Goal: Task Accomplishment & Management: Complete application form

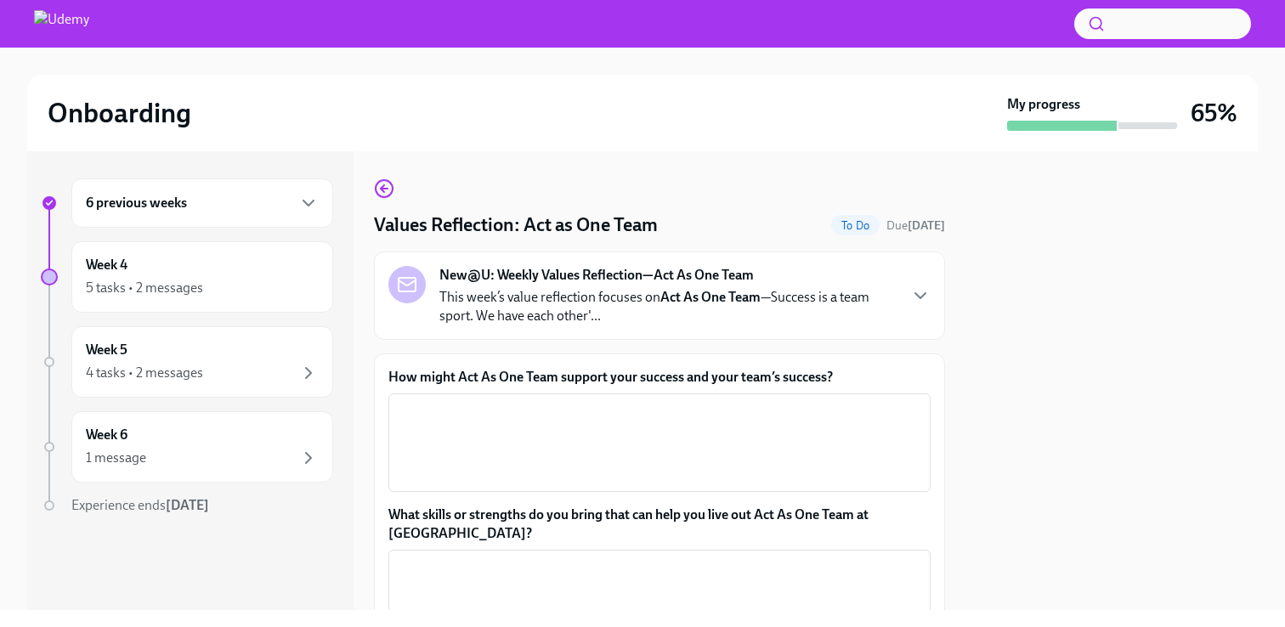
click at [925, 302] on icon "button" at bounding box center [920, 296] width 20 height 20
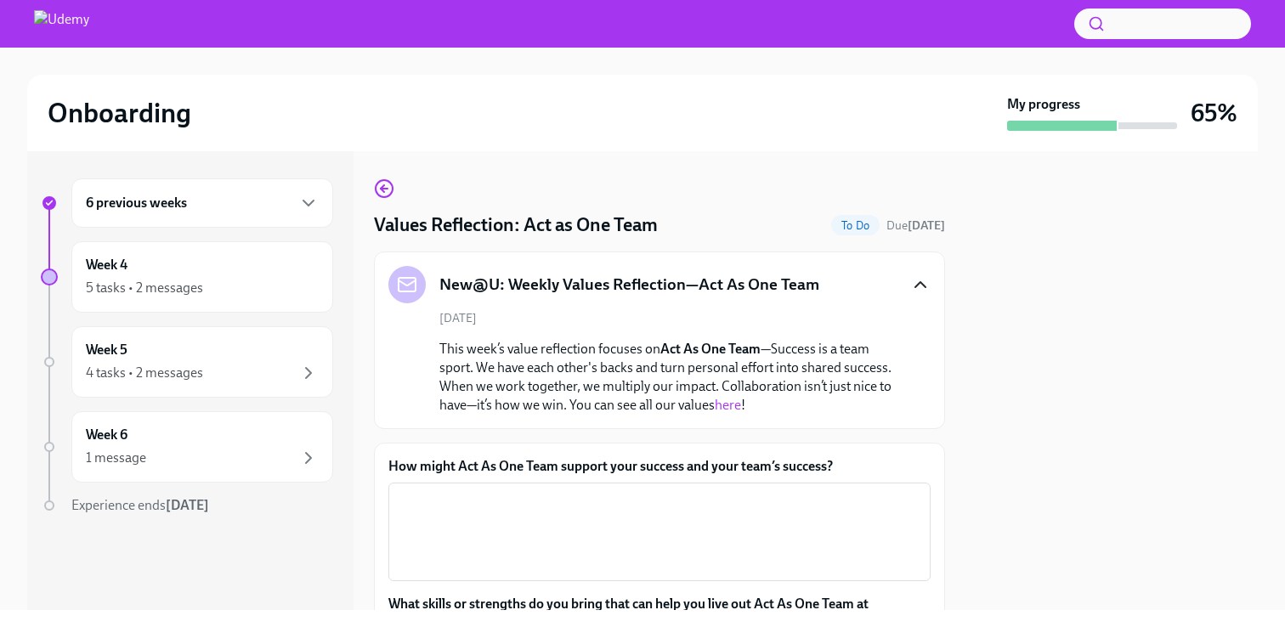
click at [918, 286] on icon "button" at bounding box center [920, 285] width 20 height 20
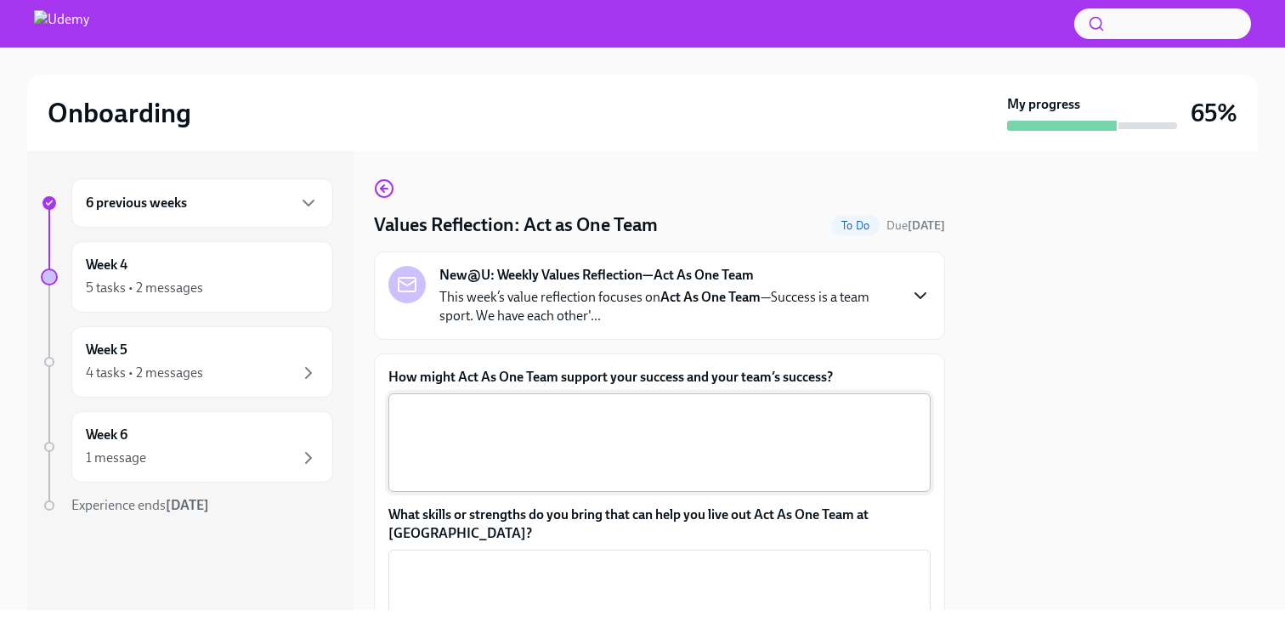
click at [813, 436] on textarea "How might Act As One Team support your success and your team’s success?" at bounding box center [660, 443] width 522 height 82
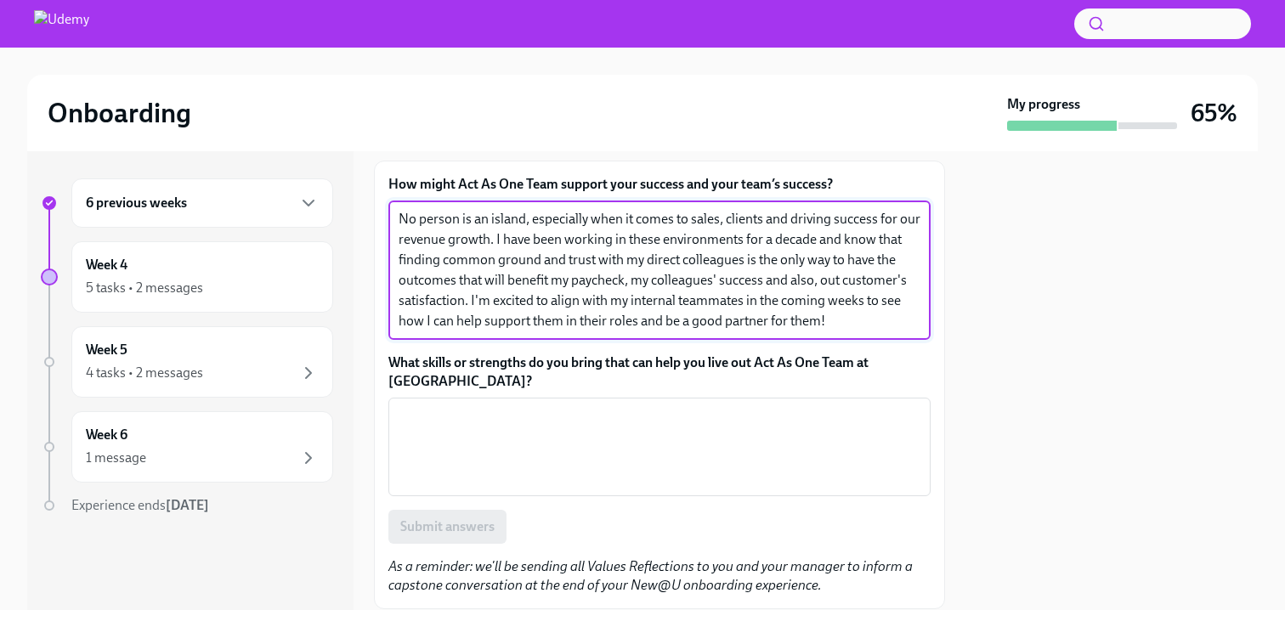
scroll to position [235, 0]
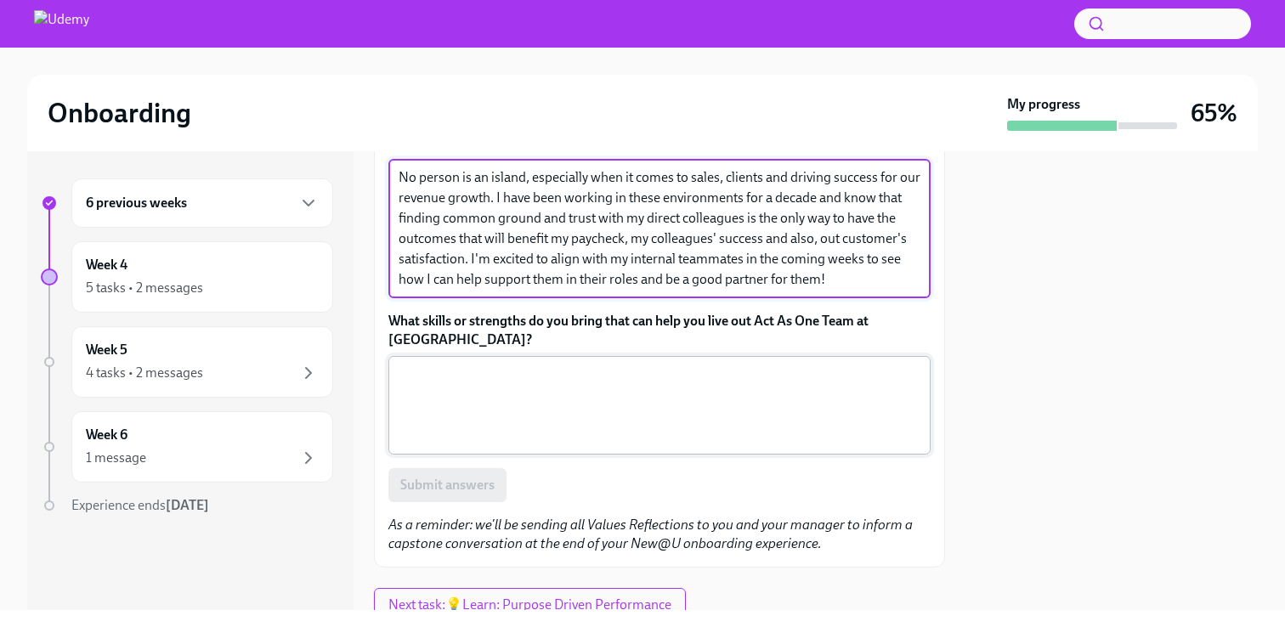
type textarea "No person is an island, especially when it comes to sales, clients and driving …"
click at [727, 380] on textarea "What skills or strengths do you bring that can help you live out Act As One Tea…" at bounding box center [660, 406] width 522 height 82
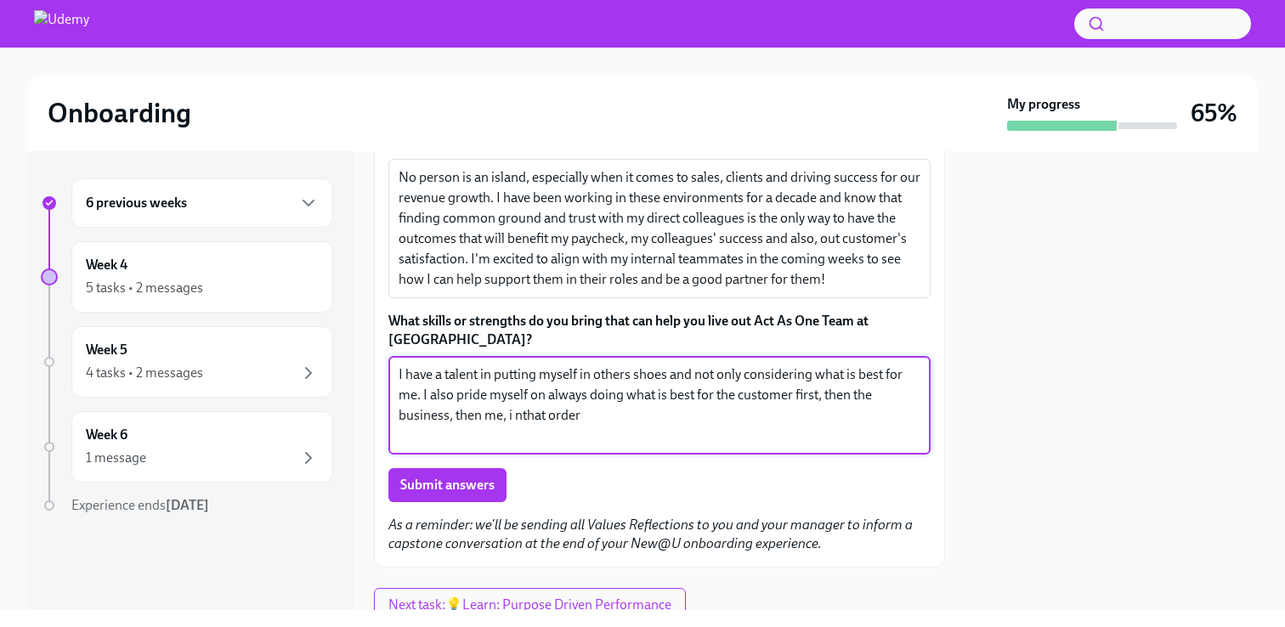
click at [519, 400] on textarea "I have a talent in putting myself in others shoes and not only considering what…" at bounding box center [660, 406] width 522 height 82
click at [614, 403] on textarea "I have a talent in putting myself in others shoes and not only considering what…" at bounding box center [660, 406] width 522 height 82
type textarea "I have a talent in putting myself in others shoes and not only considering what…"
click at [473, 477] on span "Submit answers" at bounding box center [447, 485] width 94 height 17
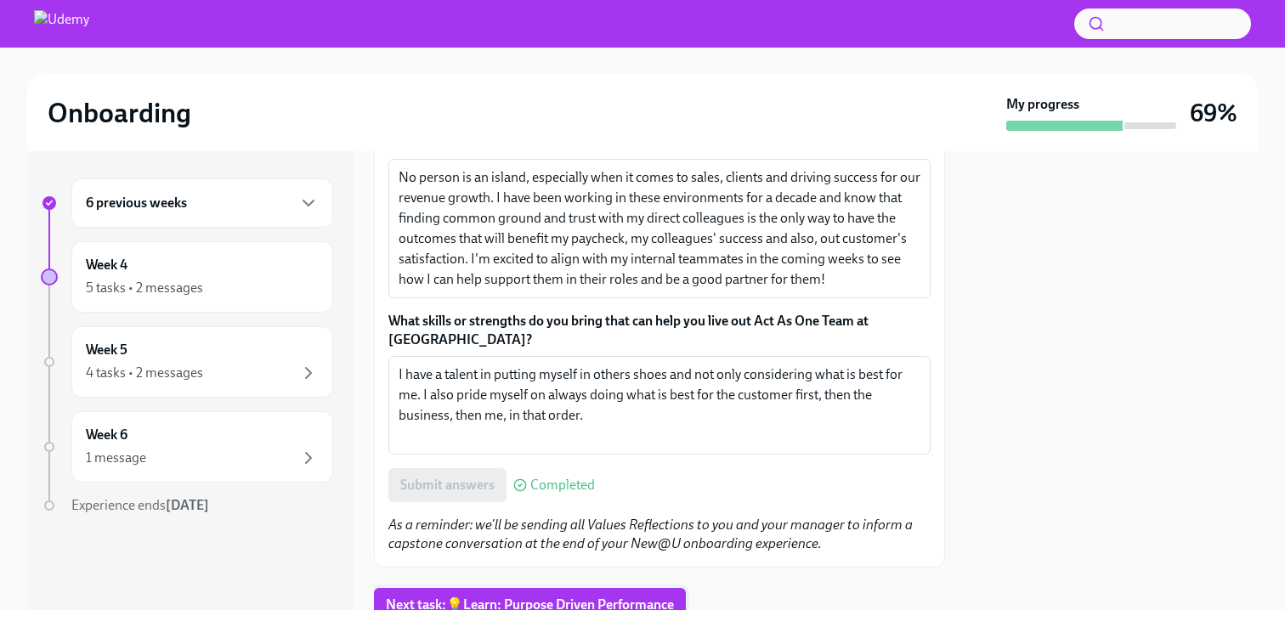
click at [568, 597] on span "Next task : 💡Learn: Purpose Driven Performance" at bounding box center [530, 605] width 288 height 17
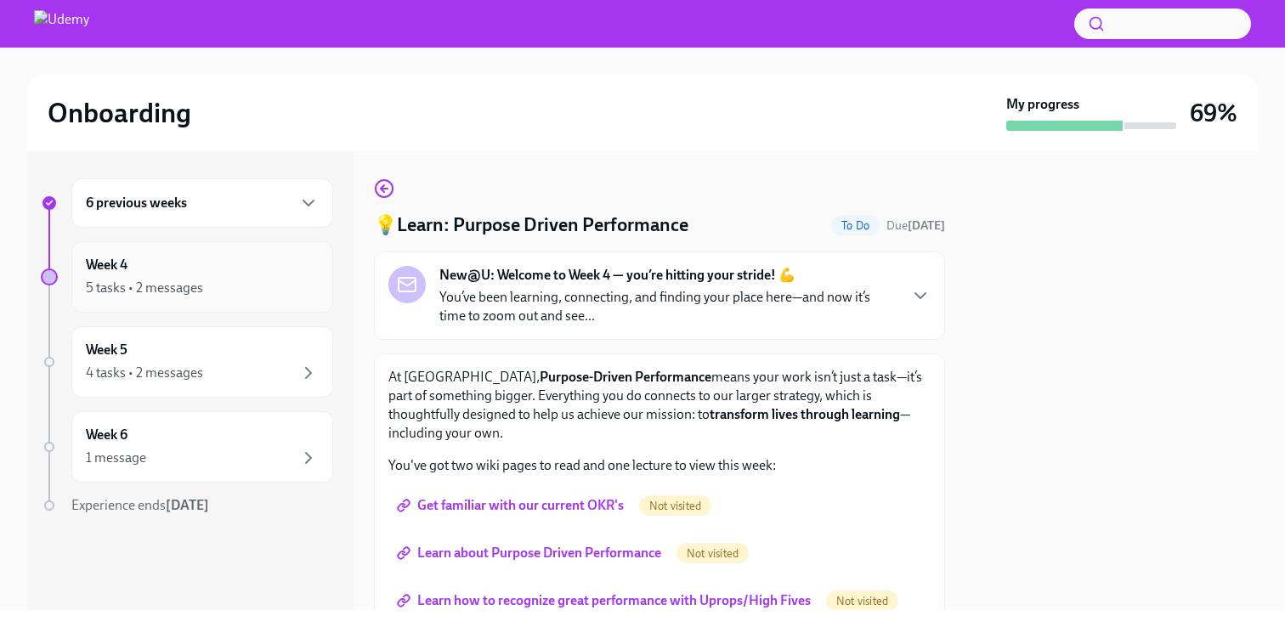
click at [203, 267] on div "Week 4 5 tasks • 2 messages" at bounding box center [202, 277] width 233 height 43
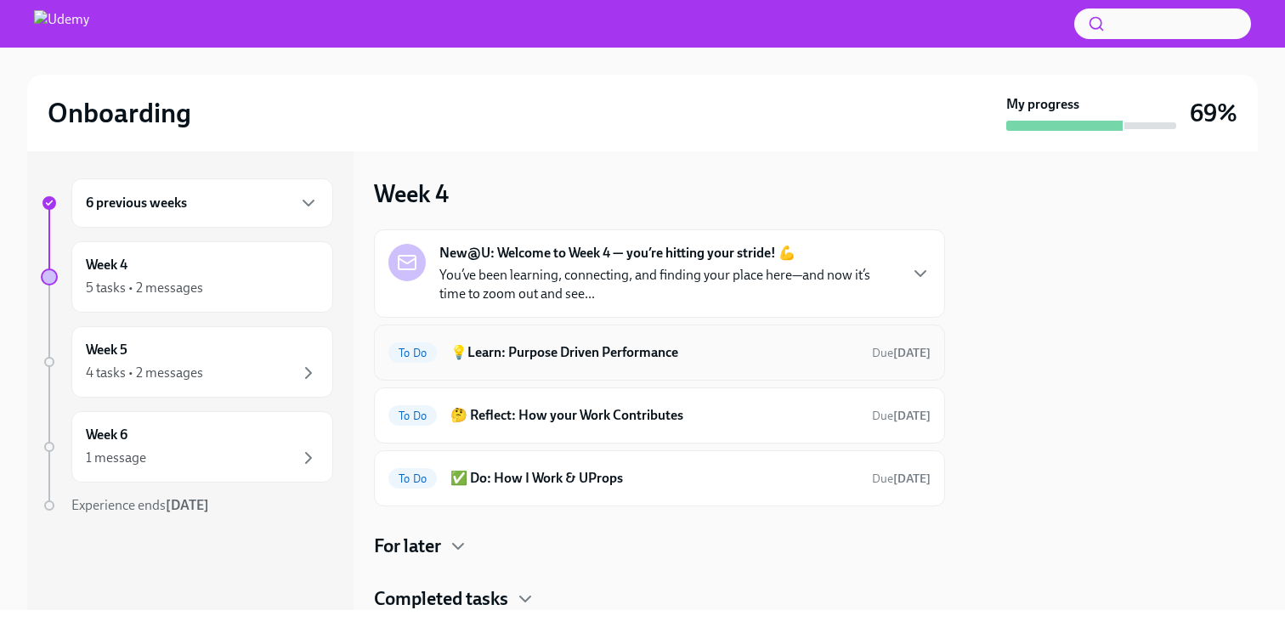
click at [606, 346] on h6 "💡Learn: Purpose Driven Performance" at bounding box center [655, 352] width 408 height 19
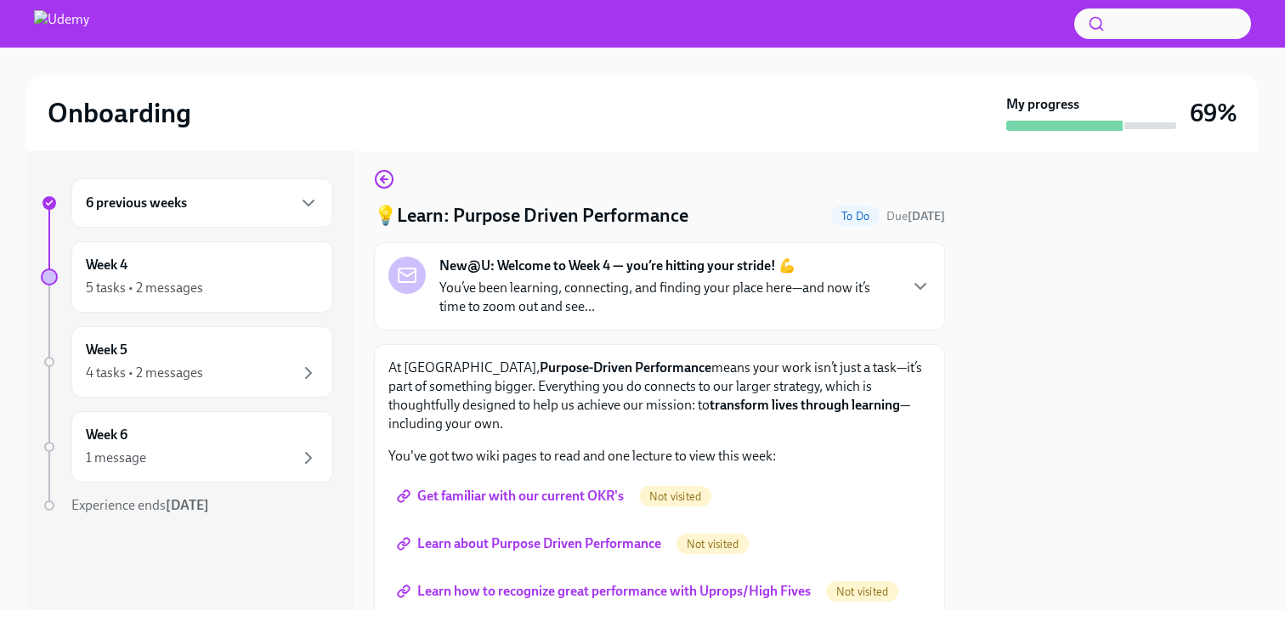
scroll to position [17, 0]
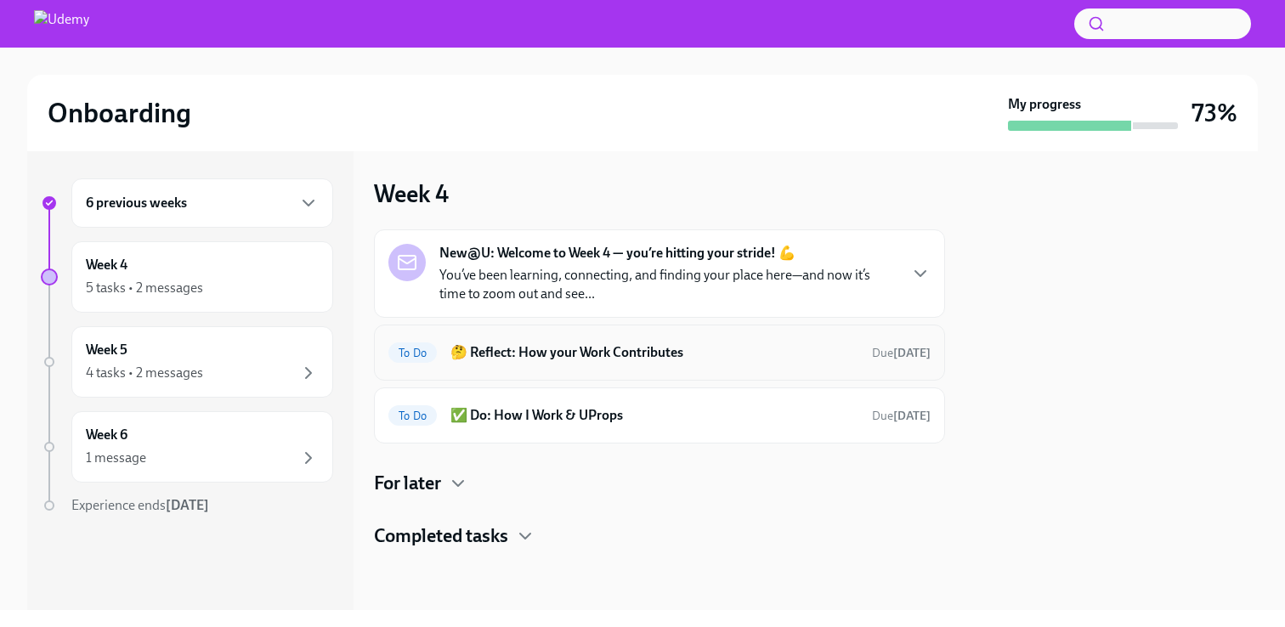
click at [640, 354] on h6 "🤔 Reflect: How your Work Contributes" at bounding box center [655, 352] width 408 height 19
